Goal: Register for event/course

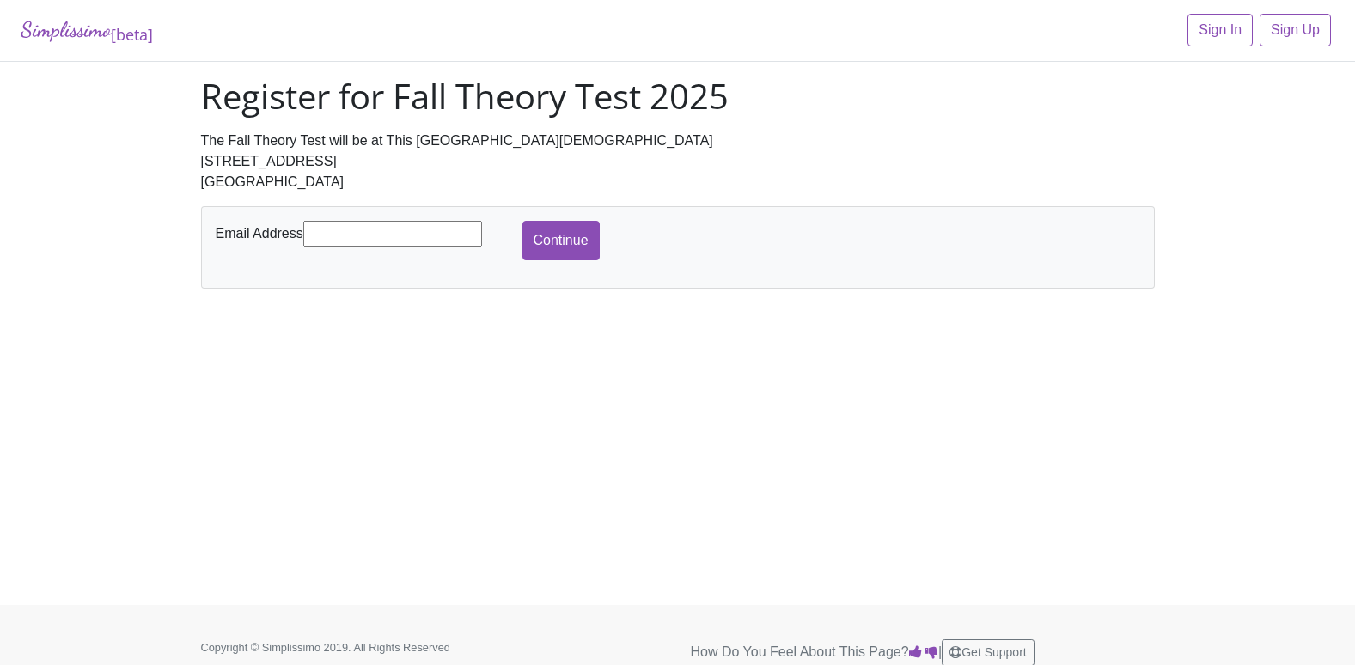
click at [335, 235] on input "text" at bounding box center [392, 234] width 179 height 26
type input "[EMAIL_ADDRESS][DOMAIN_NAME]"
click at [552, 245] on input "Continue" at bounding box center [560, 241] width 77 height 40
click at [356, 233] on input "text" at bounding box center [392, 234] width 179 height 26
type input "[EMAIL_ADDRESS][DOMAIN_NAME]"
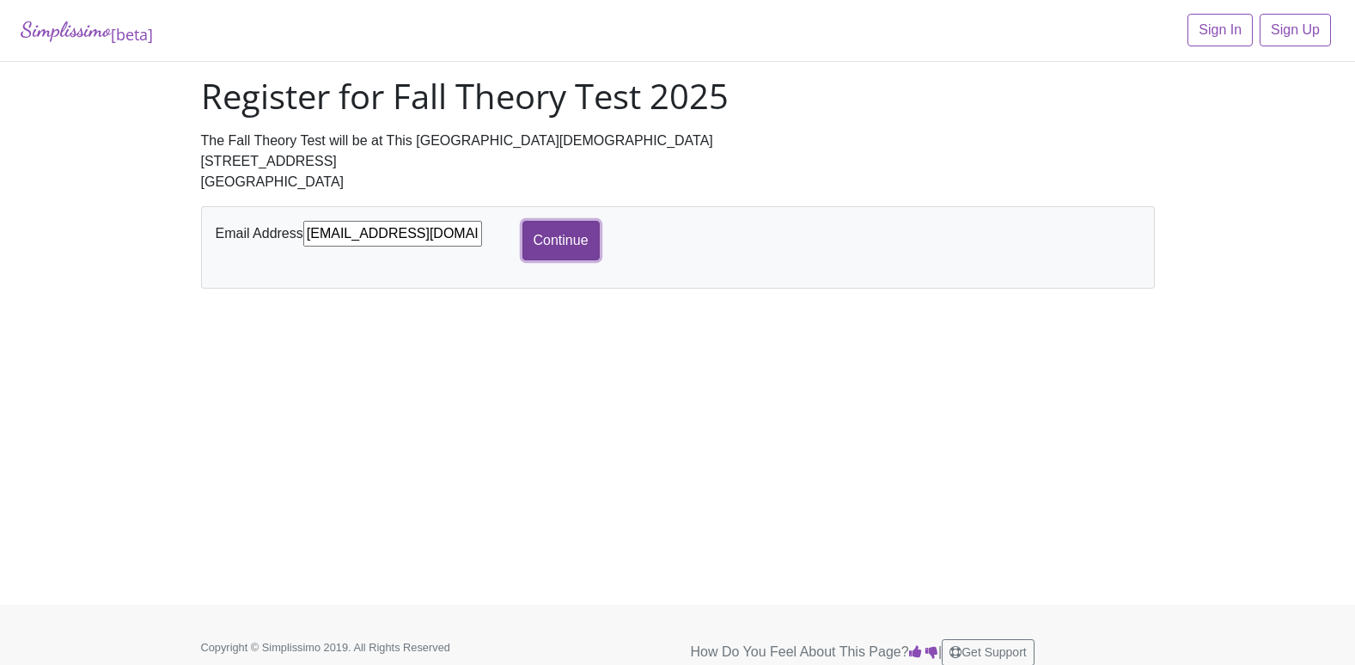
click at [551, 236] on input "Continue" at bounding box center [560, 241] width 77 height 40
